Goal: Task Accomplishment & Management: Manage account settings

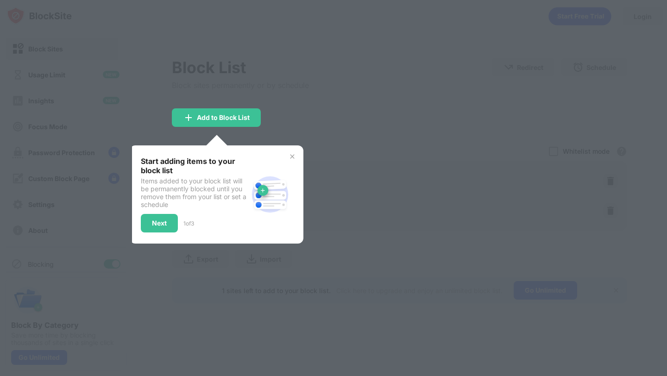
click at [293, 158] on img at bounding box center [292, 156] width 7 height 7
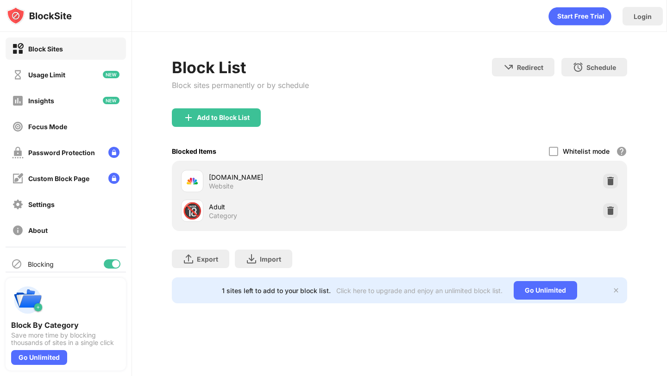
click at [608, 173] on div "[DOMAIN_NAME] Website" at bounding box center [399, 181] width 444 height 30
click at [608, 180] on img at bounding box center [610, 181] width 9 height 9
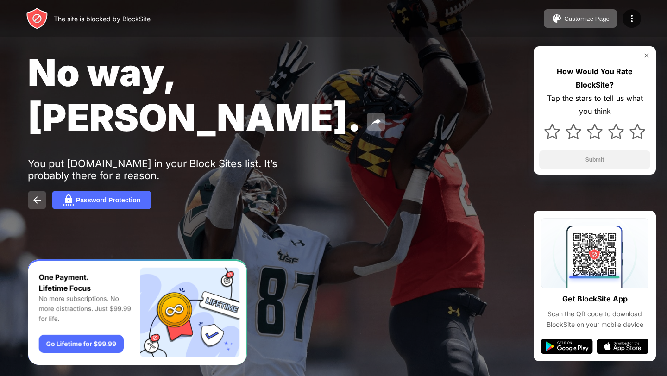
click at [35, 195] on img at bounding box center [37, 200] width 11 height 11
